Goal: Check status: Check status

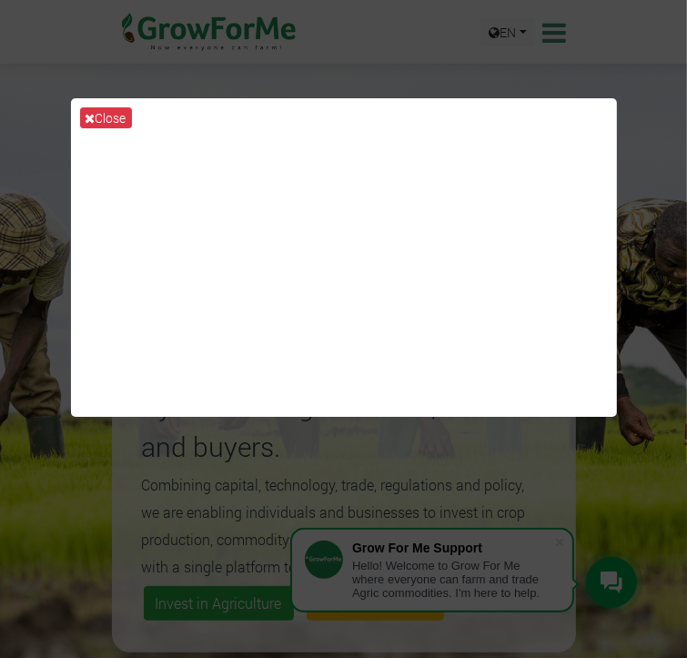
click at [456, 57] on div "Close" at bounding box center [343, 329] width 687 height 658
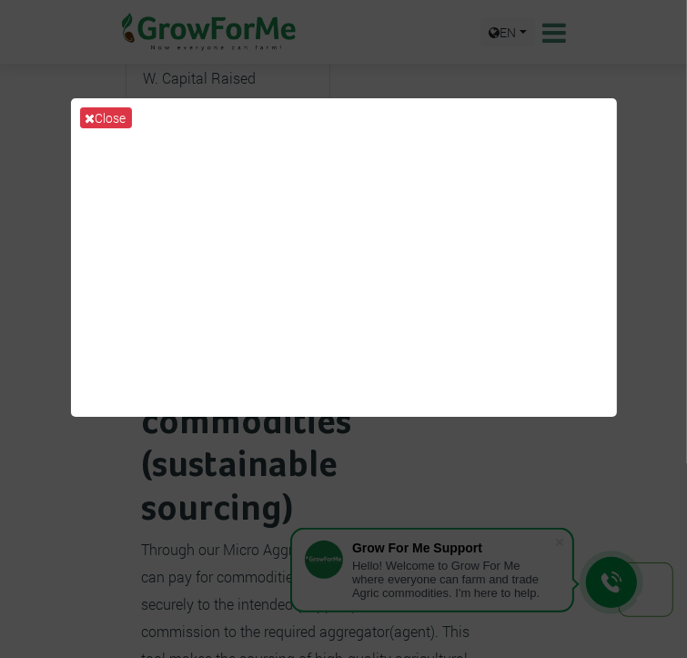
scroll to position [1305, 0]
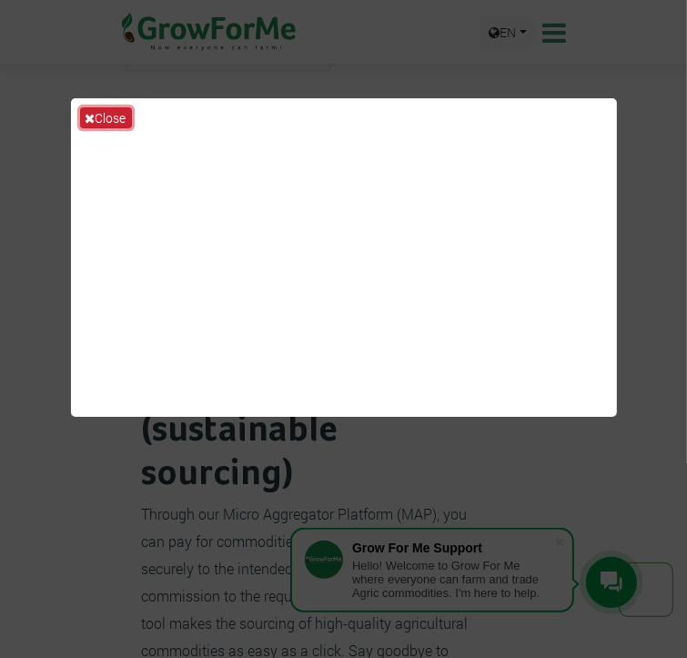
click at [113, 115] on button "Close" at bounding box center [106, 117] width 52 height 21
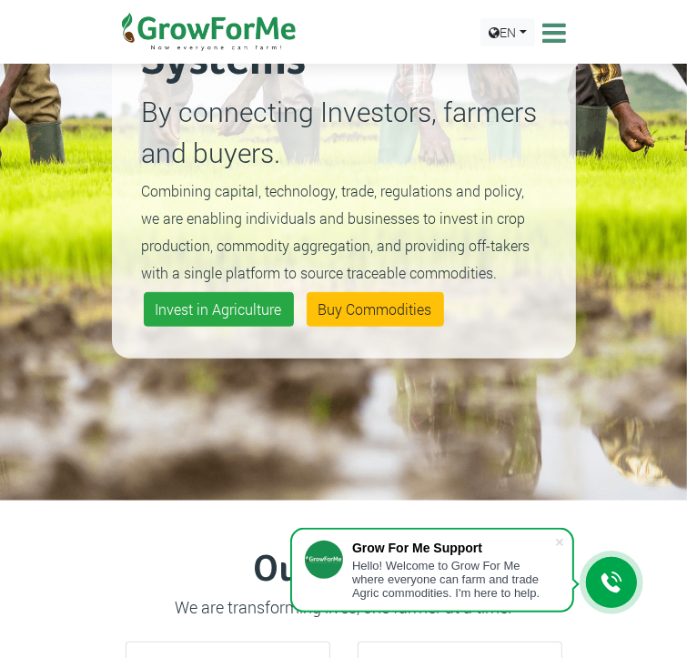
scroll to position [0, 0]
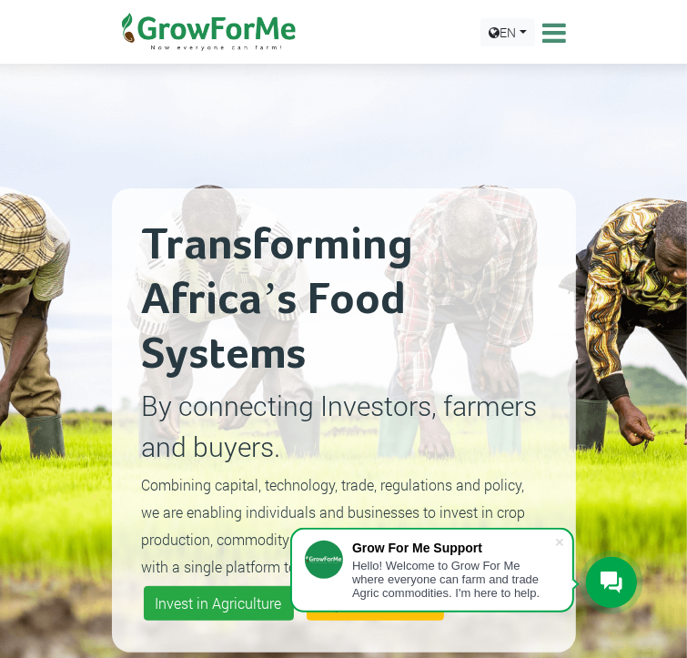
click at [567, 35] on icon at bounding box center [552, 32] width 28 height 27
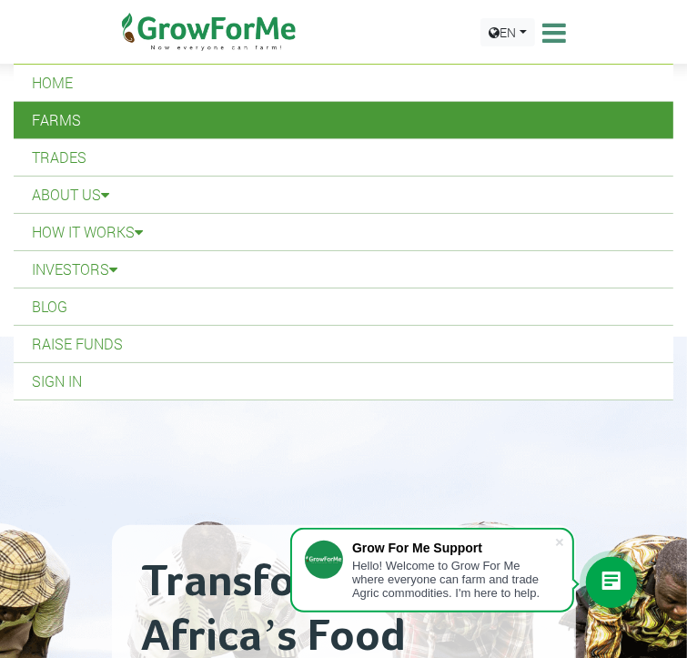
click at [327, 121] on link "Farms" at bounding box center [343, 120] width 659 height 36
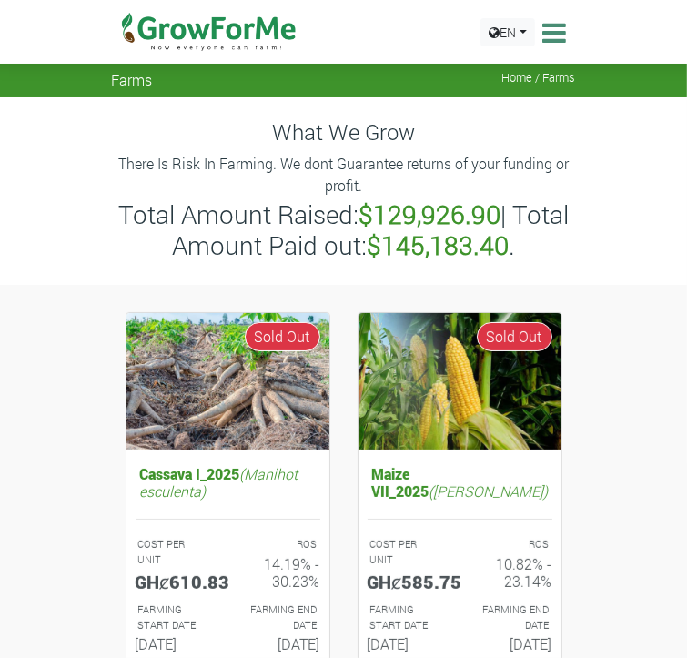
click at [567, 28] on icon at bounding box center [552, 32] width 28 height 27
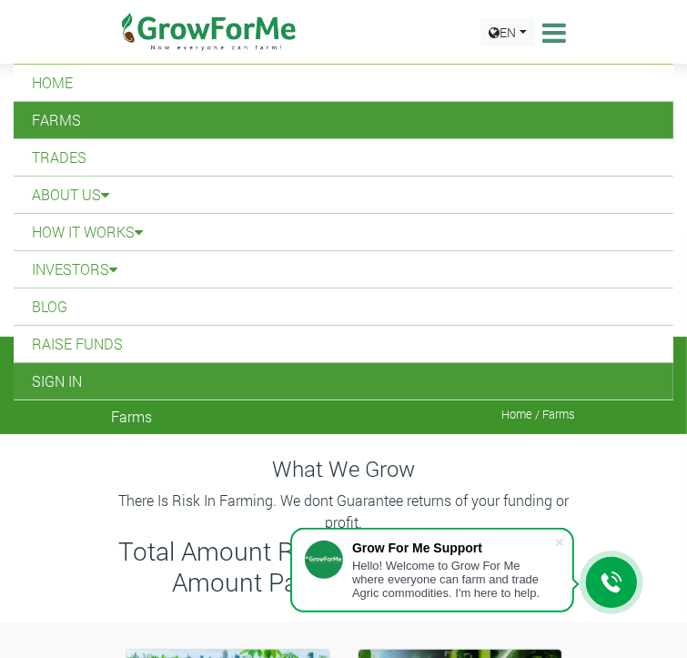
click at [246, 387] on link "Sign In" at bounding box center [343, 381] width 659 height 36
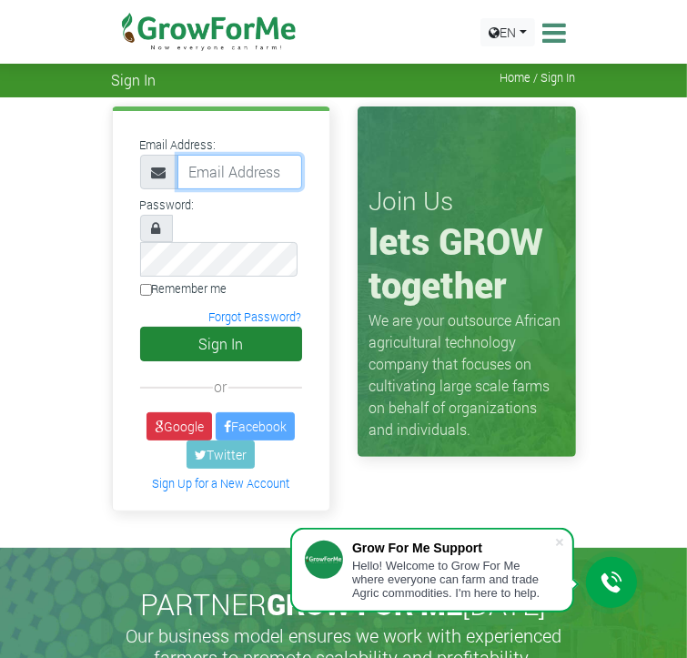
type input "233559053639@growforme.com"
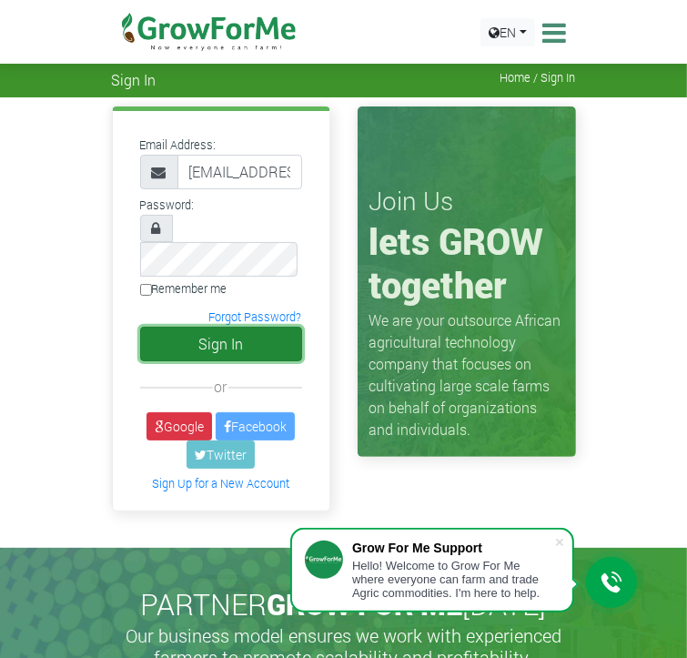
click at [140, 327] on button "Sign In" at bounding box center [221, 344] width 162 height 35
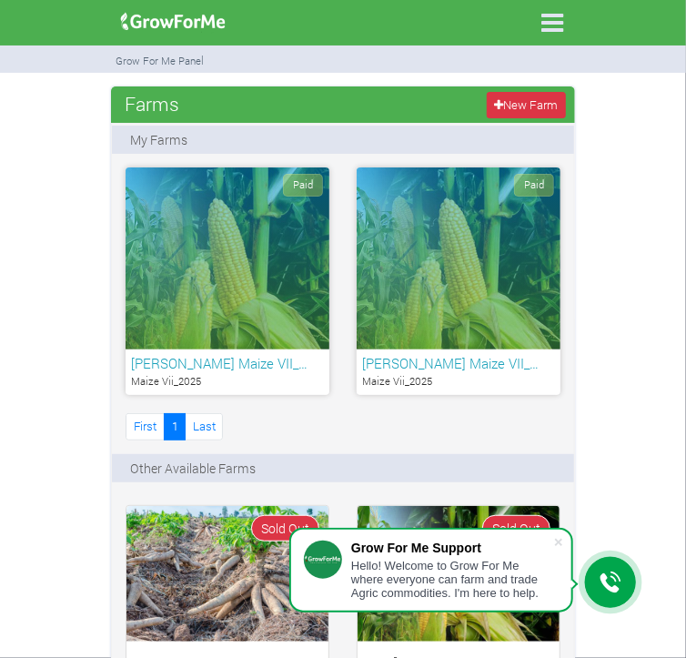
click at [126, 305] on div "Paid" at bounding box center [228, 258] width 204 height 182
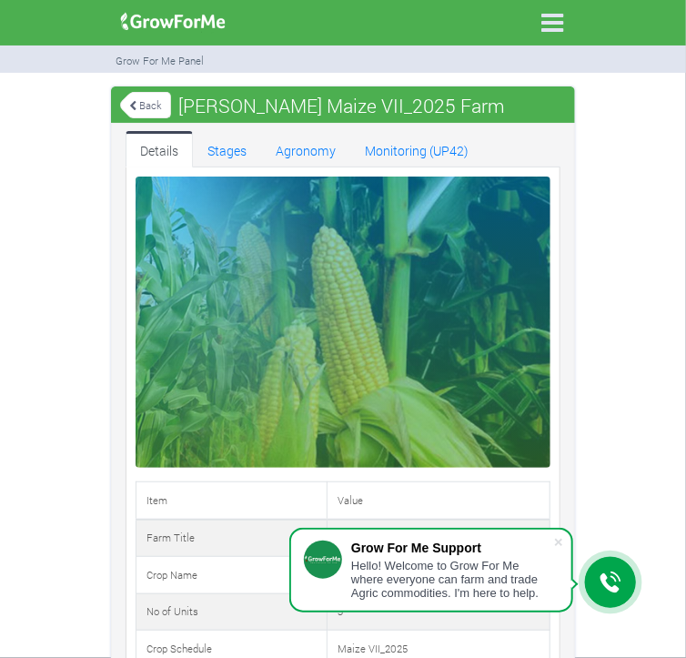
click at [120, 104] on link "Back" at bounding box center [145, 105] width 51 height 30
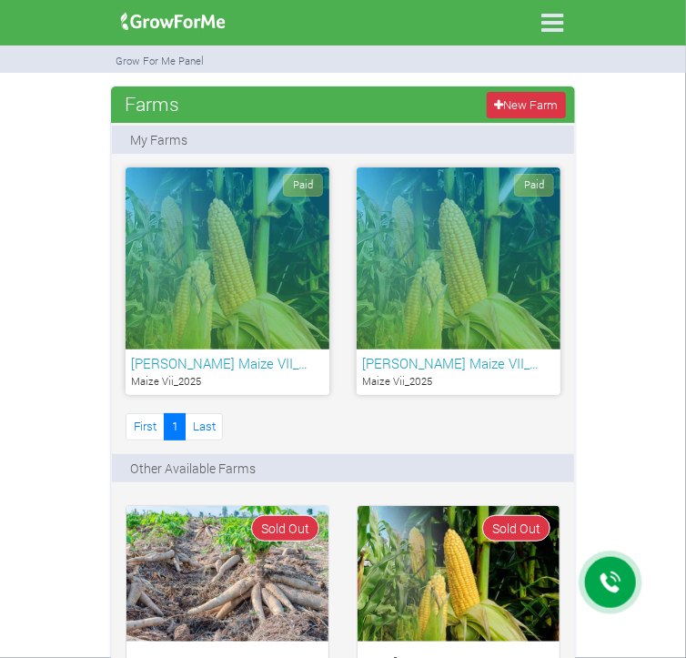
click at [357, 286] on div "Paid" at bounding box center [459, 258] width 204 height 182
click at [362, 357] on h6 "[PERSON_NAME] Maize VII_…" at bounding box center [458, 363] width 193 height 16
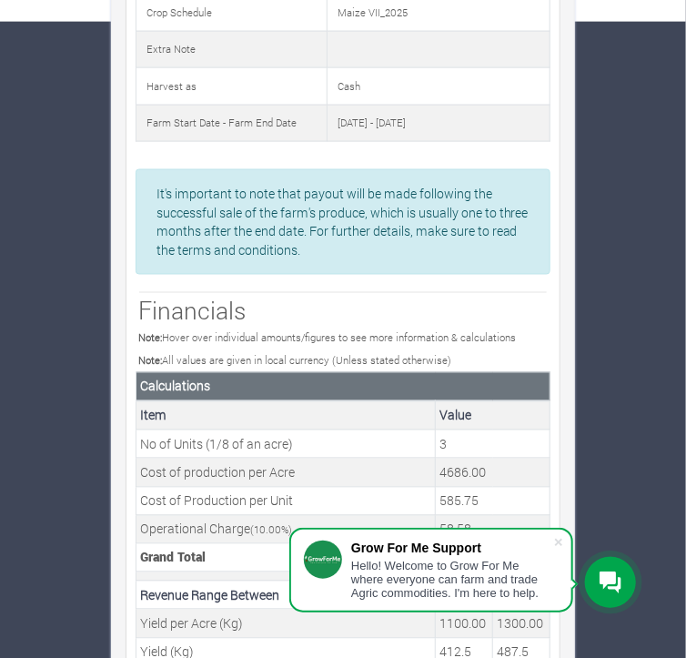
scroll to position [705, 0]
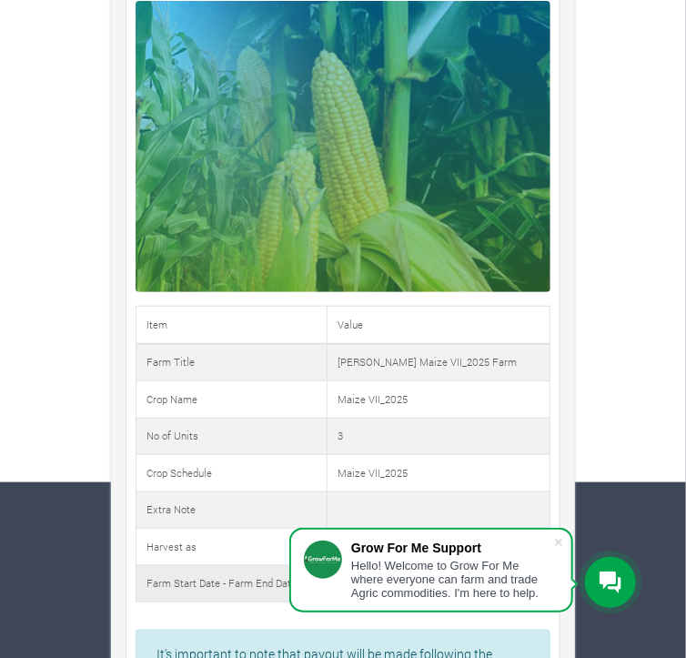
scroll to position [0, 0]
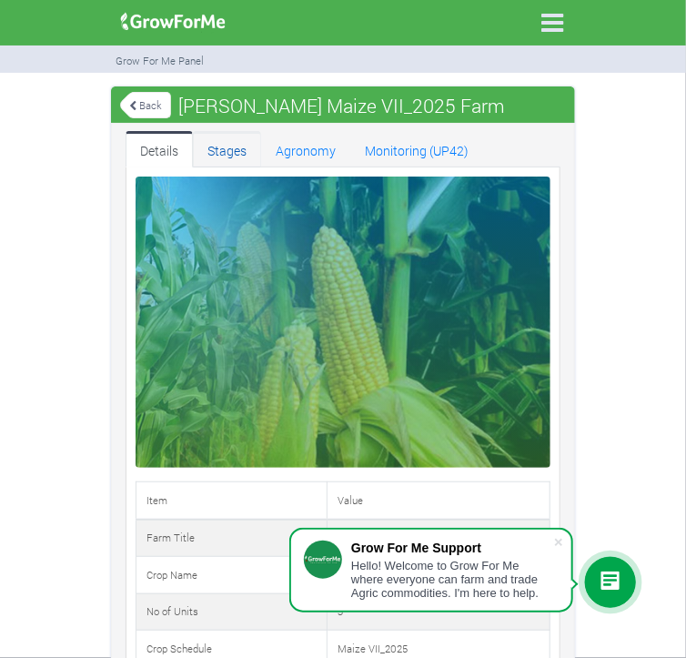
click at [193, 146] on link "Stages" at bounding box center [227, 149] width 68 height 36
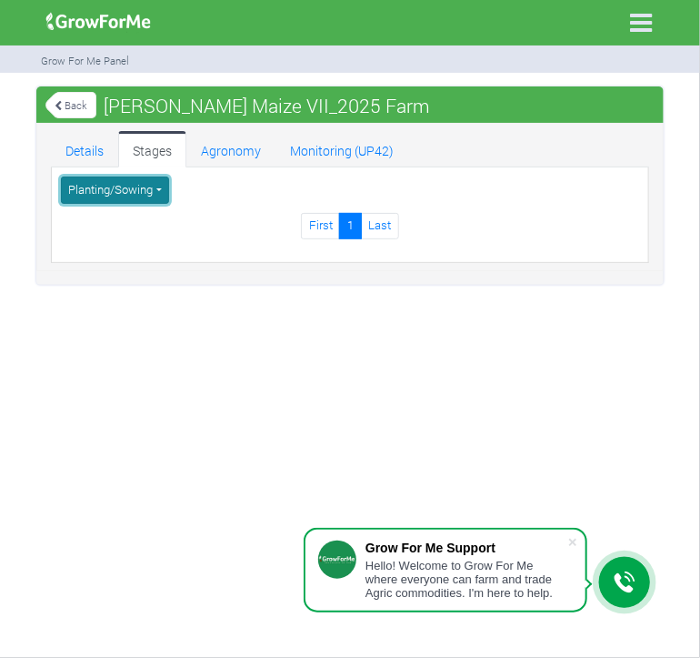
click at [166, 186] on button "Planting/Sowing" at bounding box center [115, 189] width 108 height 26
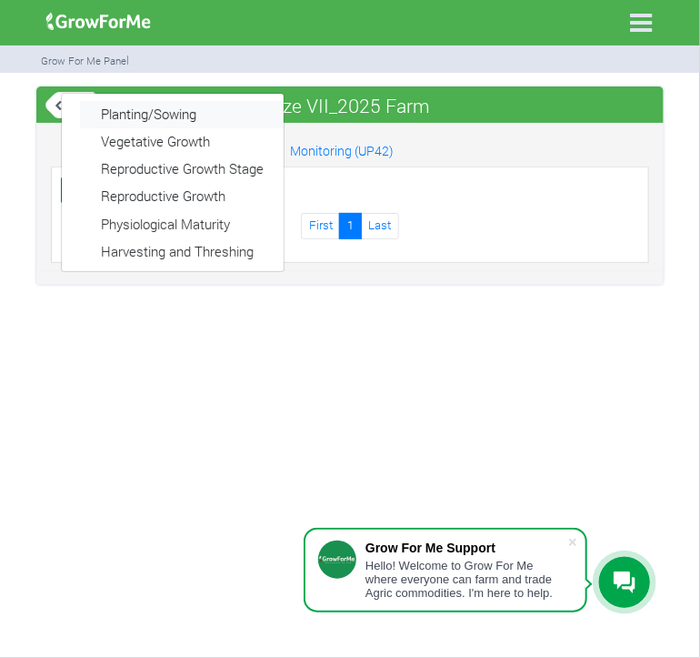
click at [182, 112] on link "Planting/Sowing" at bounding box center [182, 114] width 204 height 27
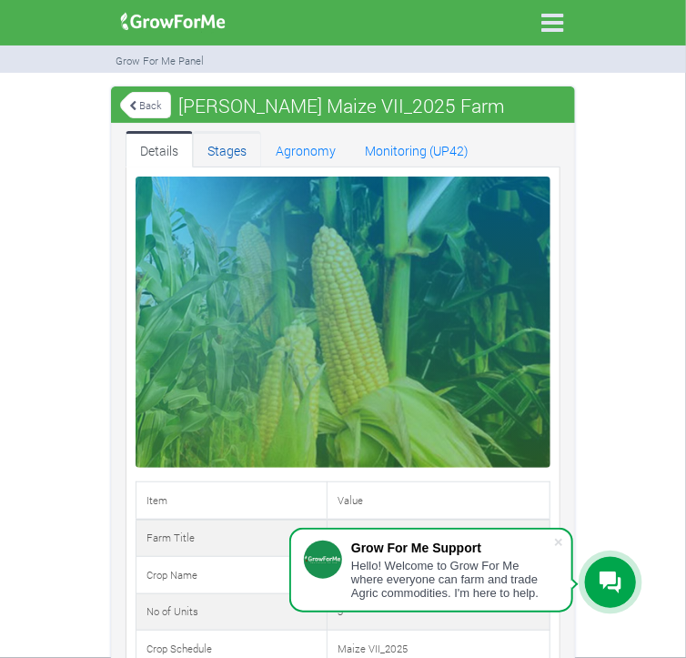
click at [193, 158] on link "Stages" at bounding box center [227, 149] width 68 height 36
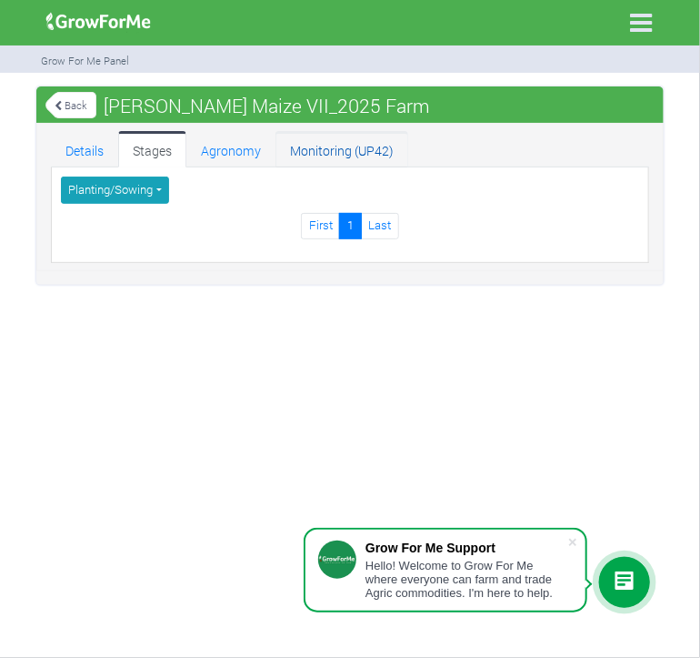
click at [335, 143] on link "Monitoring (UP42)" at bounding box center [342, 149] width 133 height 36
click at [216, 144] on link "Agronomy" at bounding box center [230, 149] width 89 height 36
click at [88, 155] on link "Details" at bounding box center [84, 149] width 67 height 36
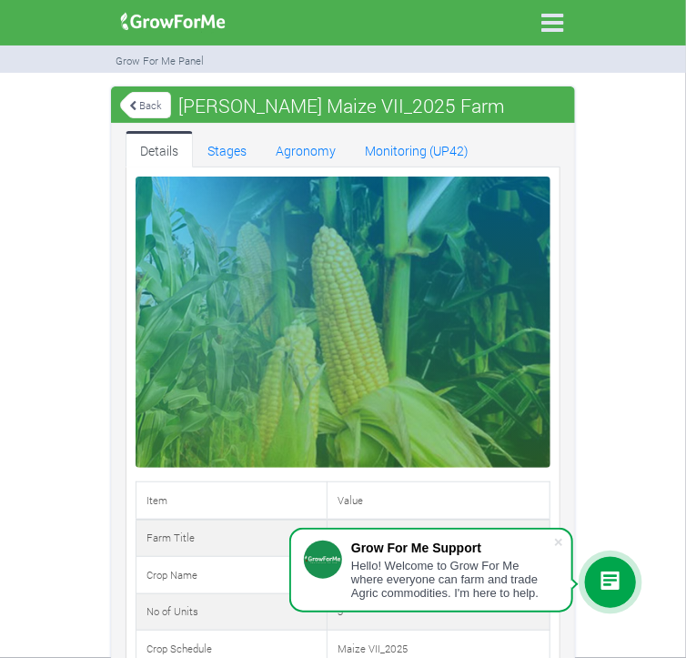
click at [120, 106] on link "Back" at bounding box center [145, 105] width 51 height 30
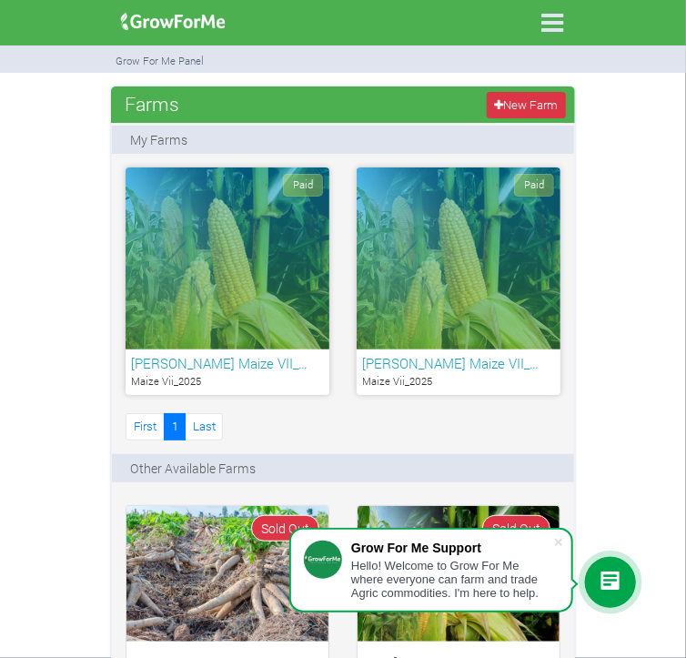
click at [571, 24] on icon at bounding box center [552, 23] width 38 height 38
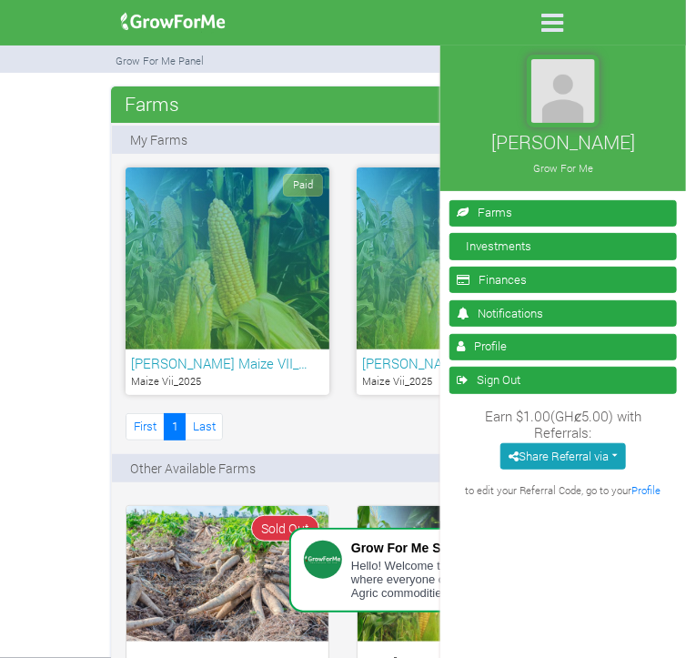
click at [427, 421] on div "Paid [PERSON_NAME]… Maize Vii_2025 Paid [PERSON_NAME] VII_… 1" at bounding box center [343, 305] width 462 height 276
